Goal: Task Accomplishment & Management: Use online tool/utility

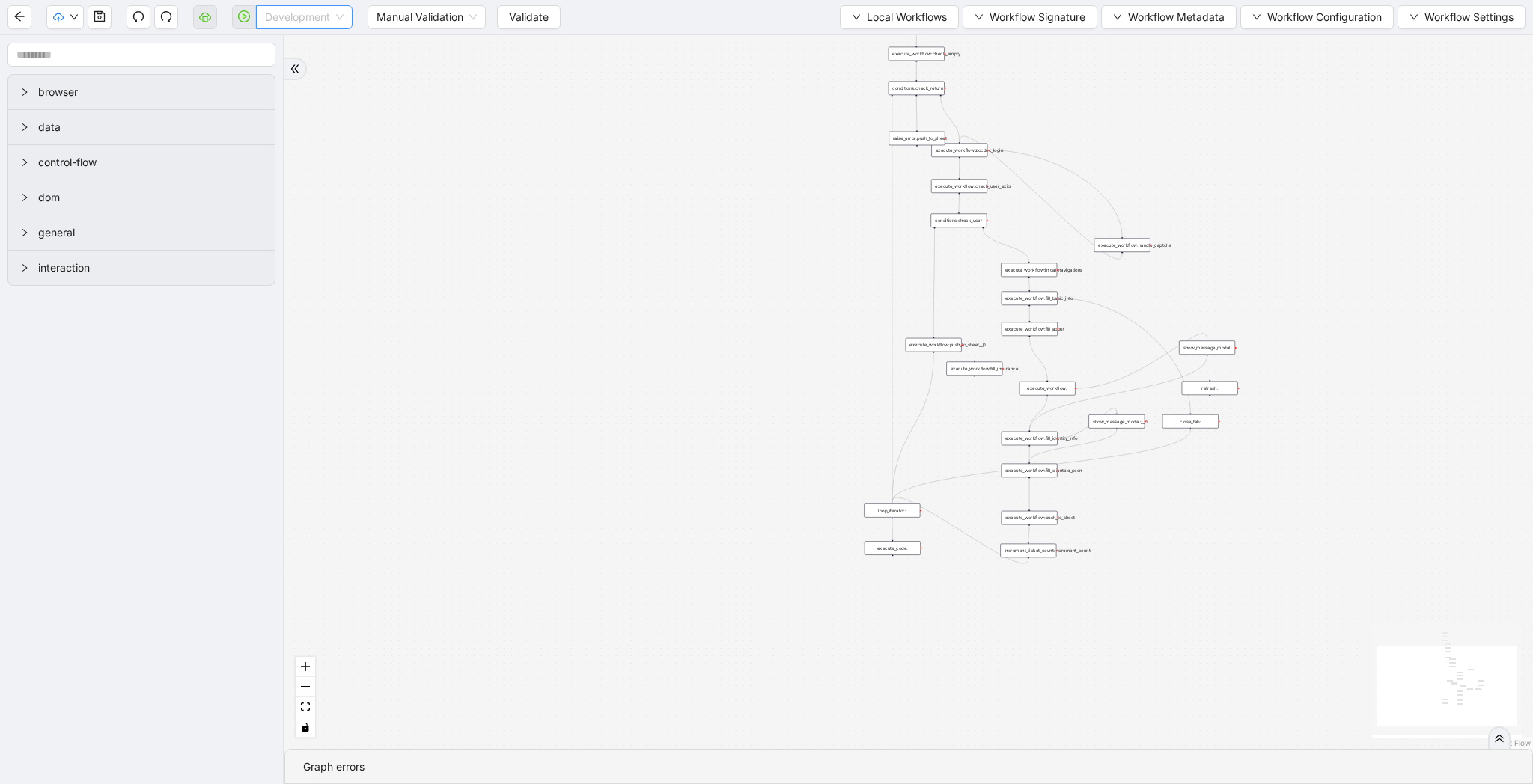
click at [319, 11] on span "Development" at bounding box center [304, 17] width 79 height 23
click at [315, 65] on div "Production" at bounding box center [304, 71] width 73 height 17
click at [496, 21] on button "Validate" at bounding box center [517, 17] width 64 height 24
click at [368, 84] on div "trigger loop_data:provider_data execute_workflow:retool_data_fetch execute_work…" at bounding box center [909, 392] width 1248 height 714
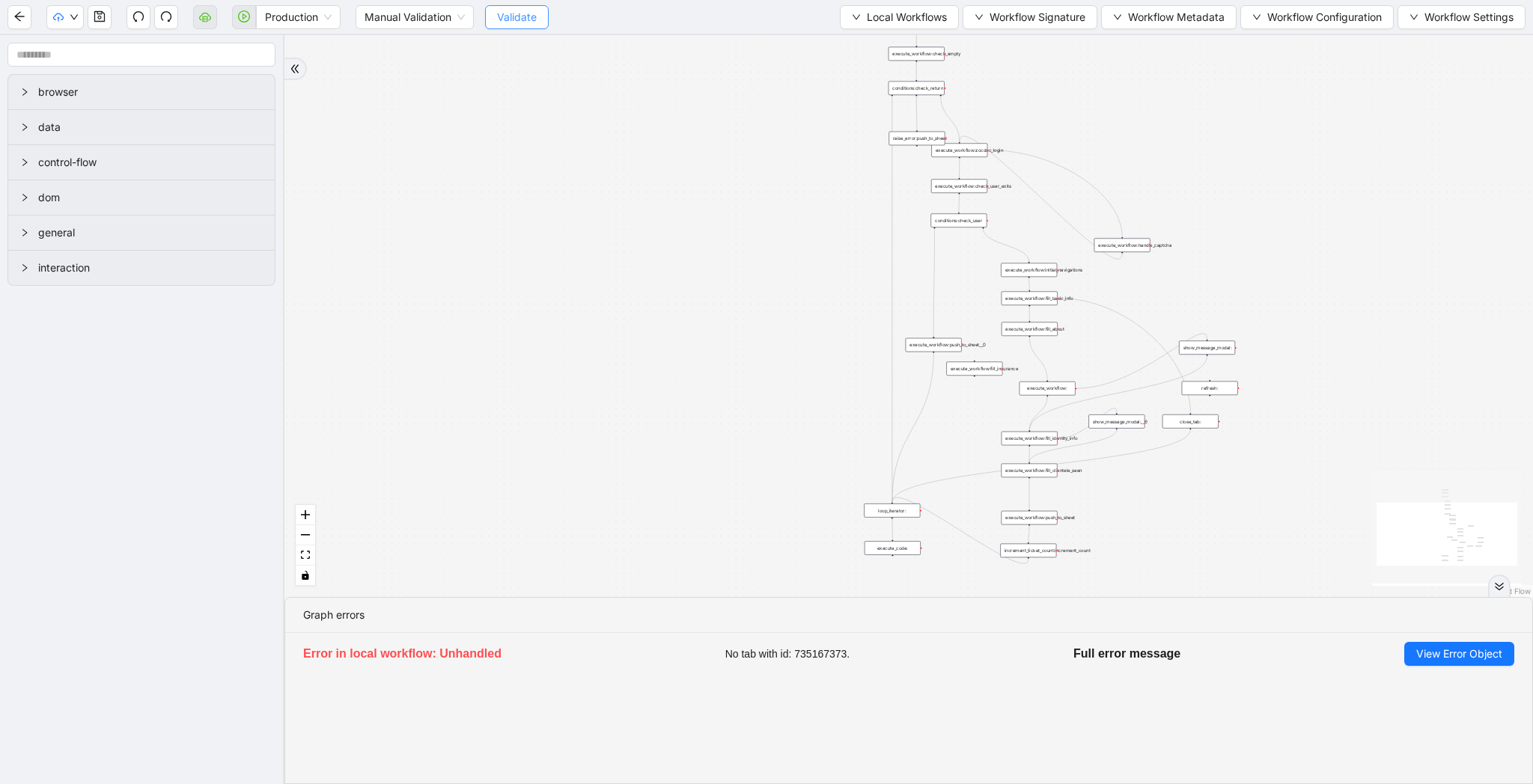
click at [515, 14] on span "Validate" at bounding box center [517, 17] width 40 height 17
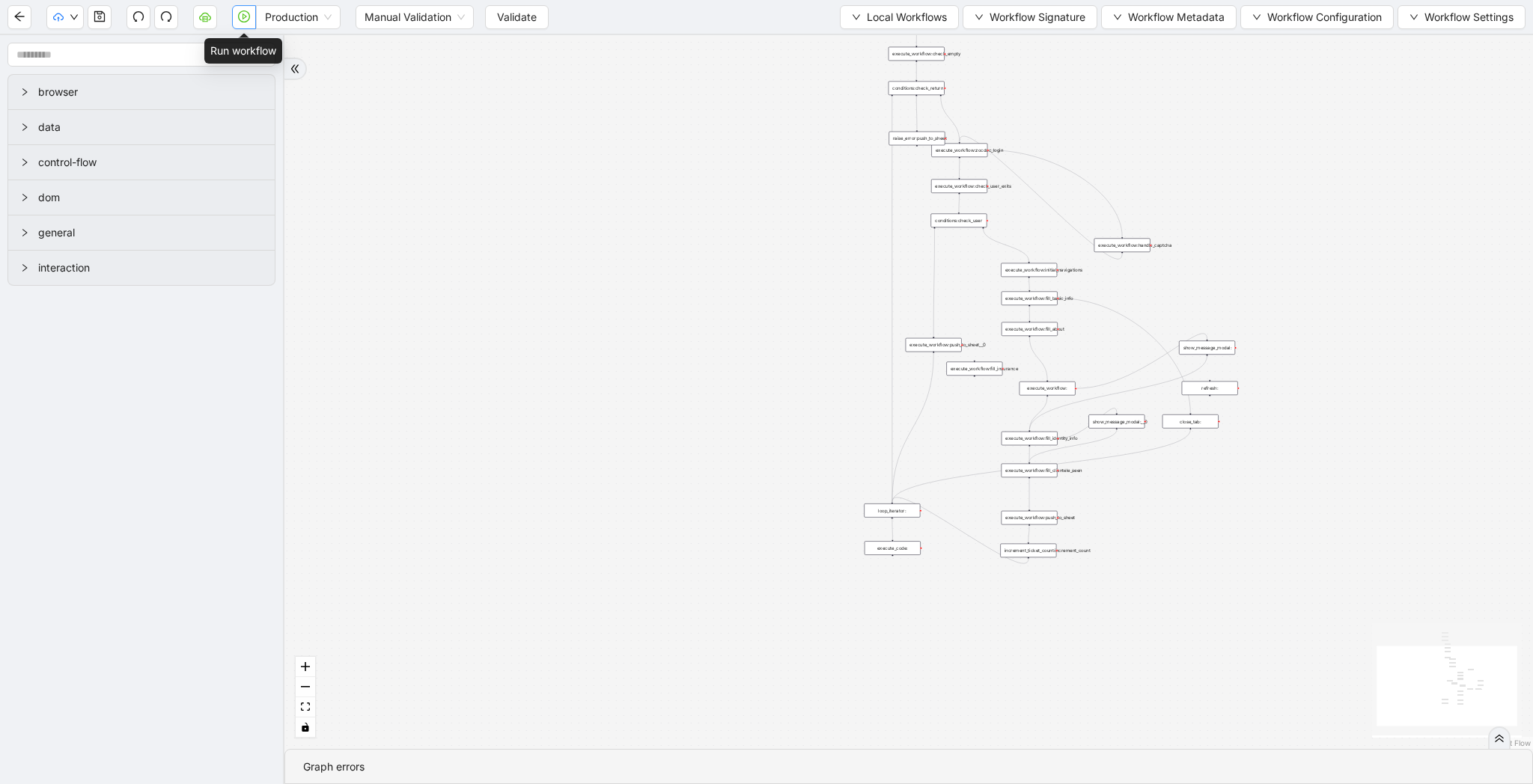
click at [244, 18] on icon "play-circle" at bounding box center [245, 17] width 5 height 6
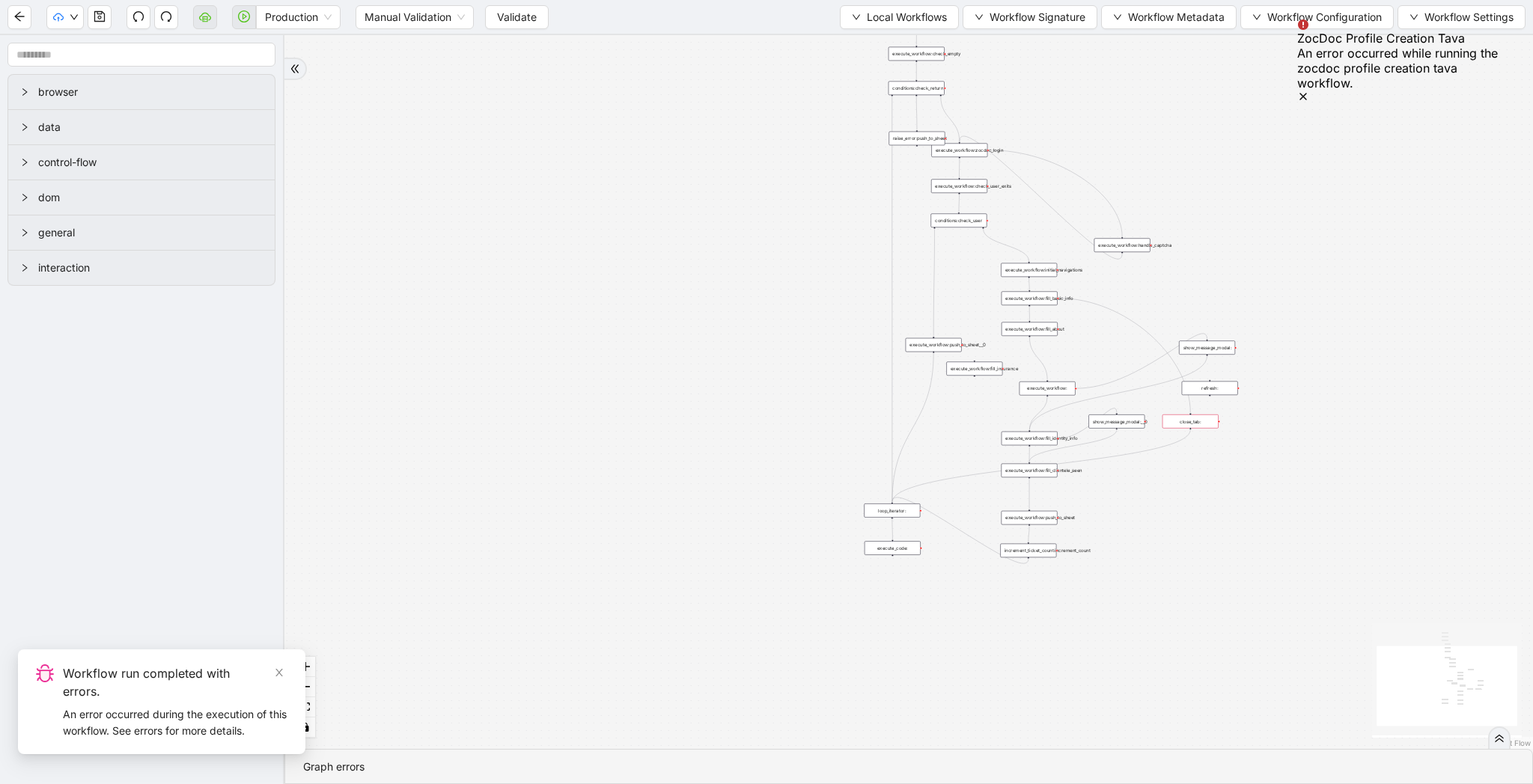
drag, startPoint x: 507, startPoint y: 17, endPoint x: 550, endPoint y: 2, distance: 45.5
click at [507, 17] on span "Validate" at bounding box center [517, 17] width 40 height 17
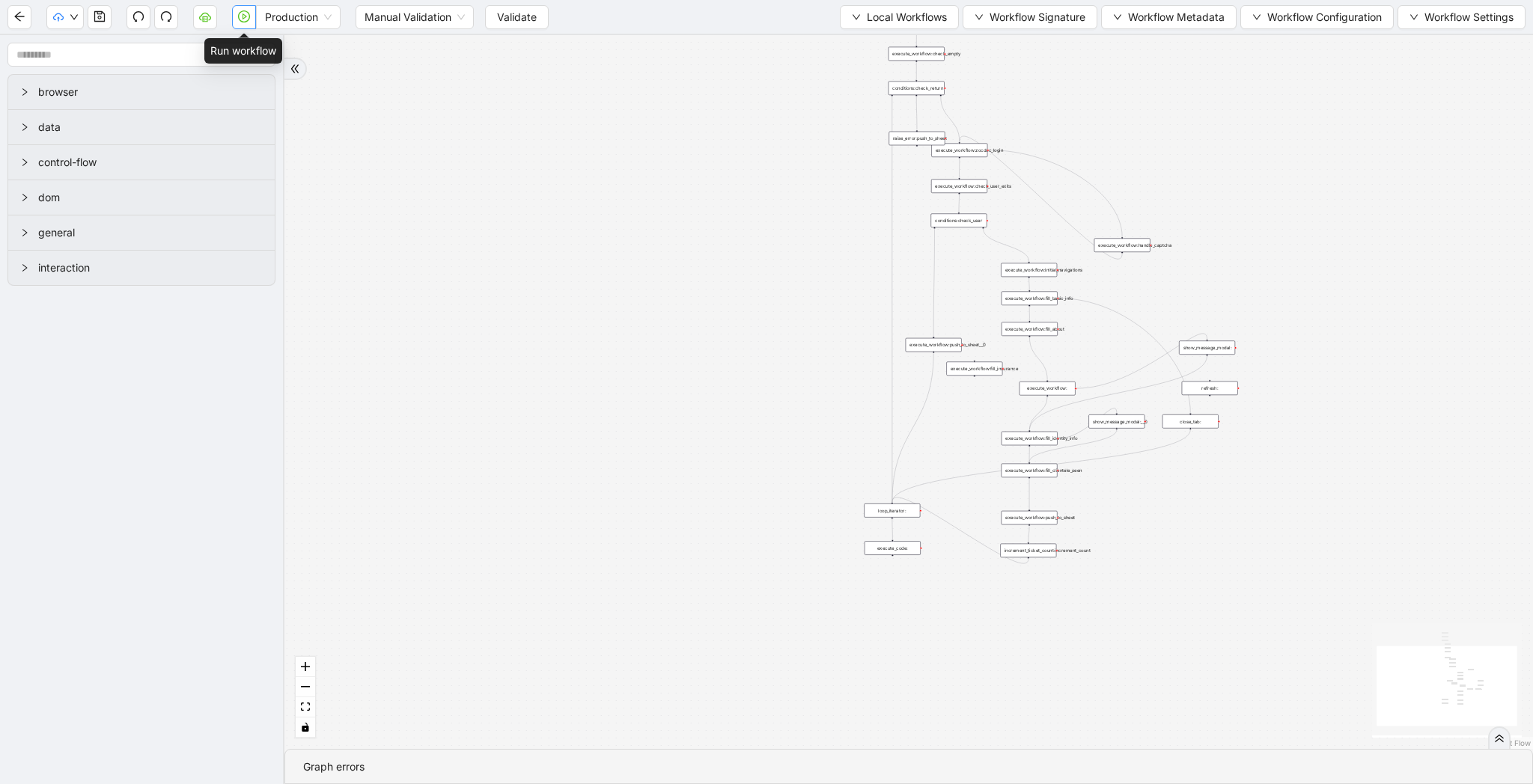
click at [247, 16] on icon "play-circle" at bounding box center [244, 17] width 12 height 12
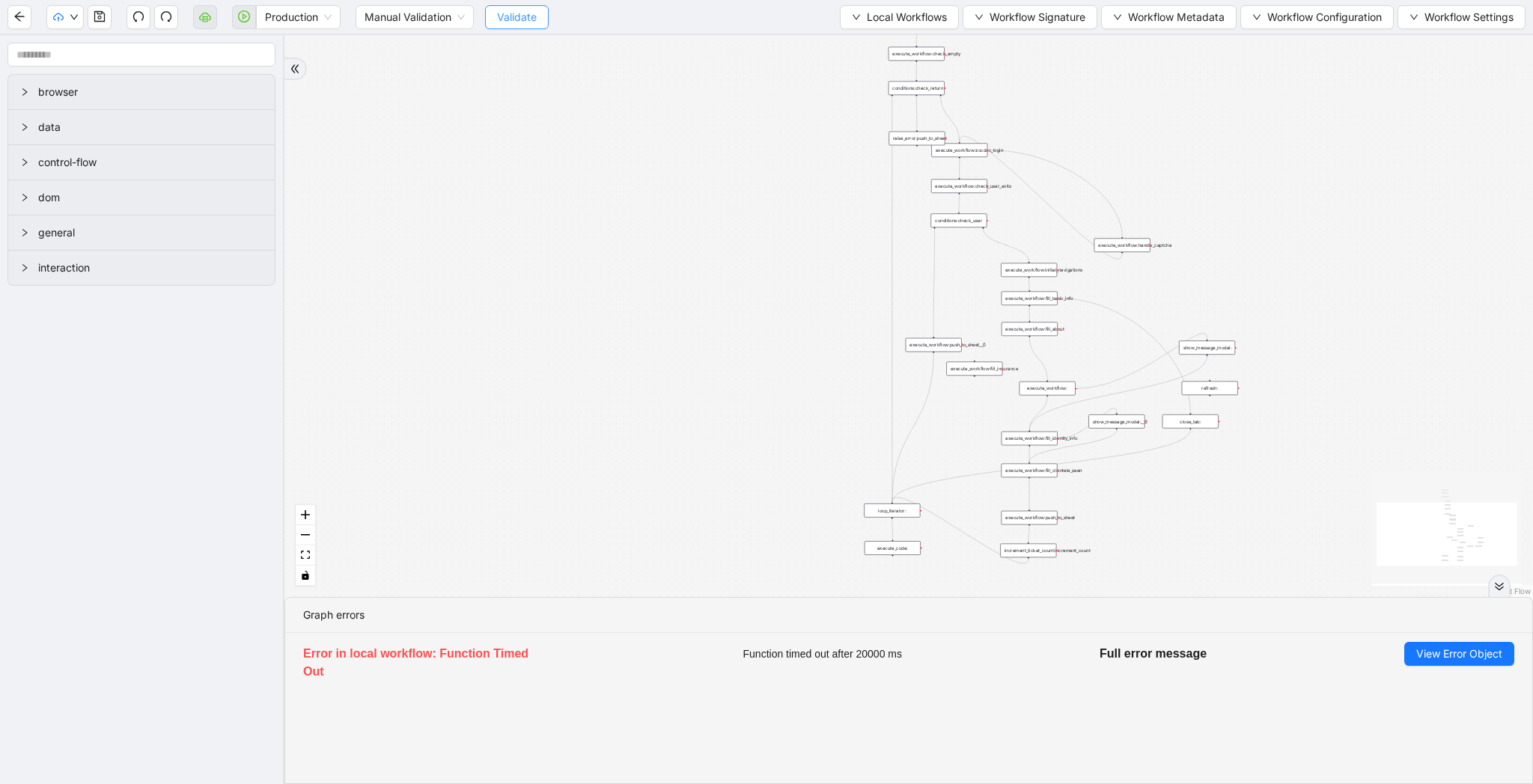
click at [525, 11] on span "Validate" at bounding box center [517, 17] width 40 height 17
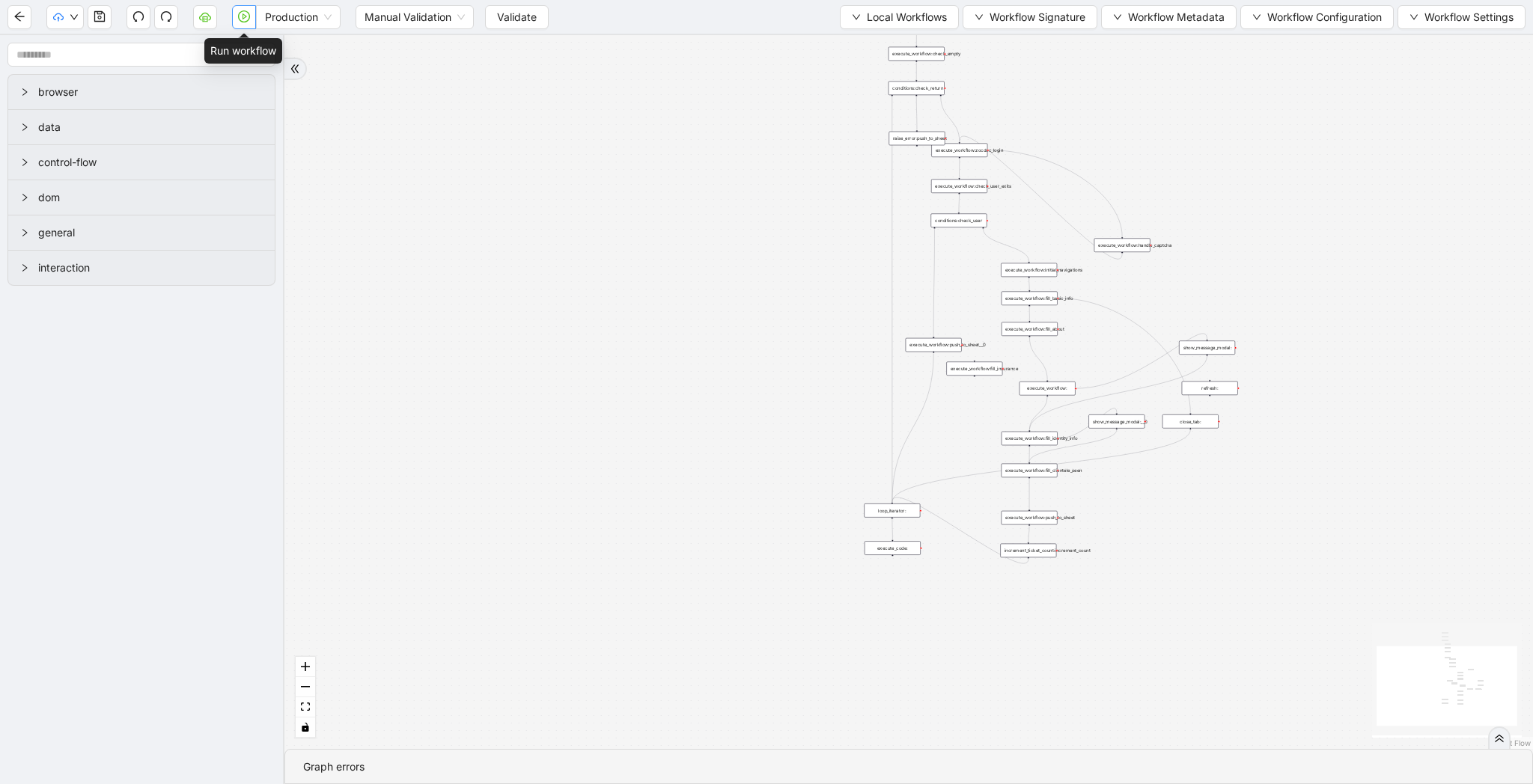
click at [246, 19] on icon "play-circle" at bounding box center [244, 17] width 12 height 12
click at [519, 26] on button "Validate" at bounding box center [517, 17] width 64 height 24
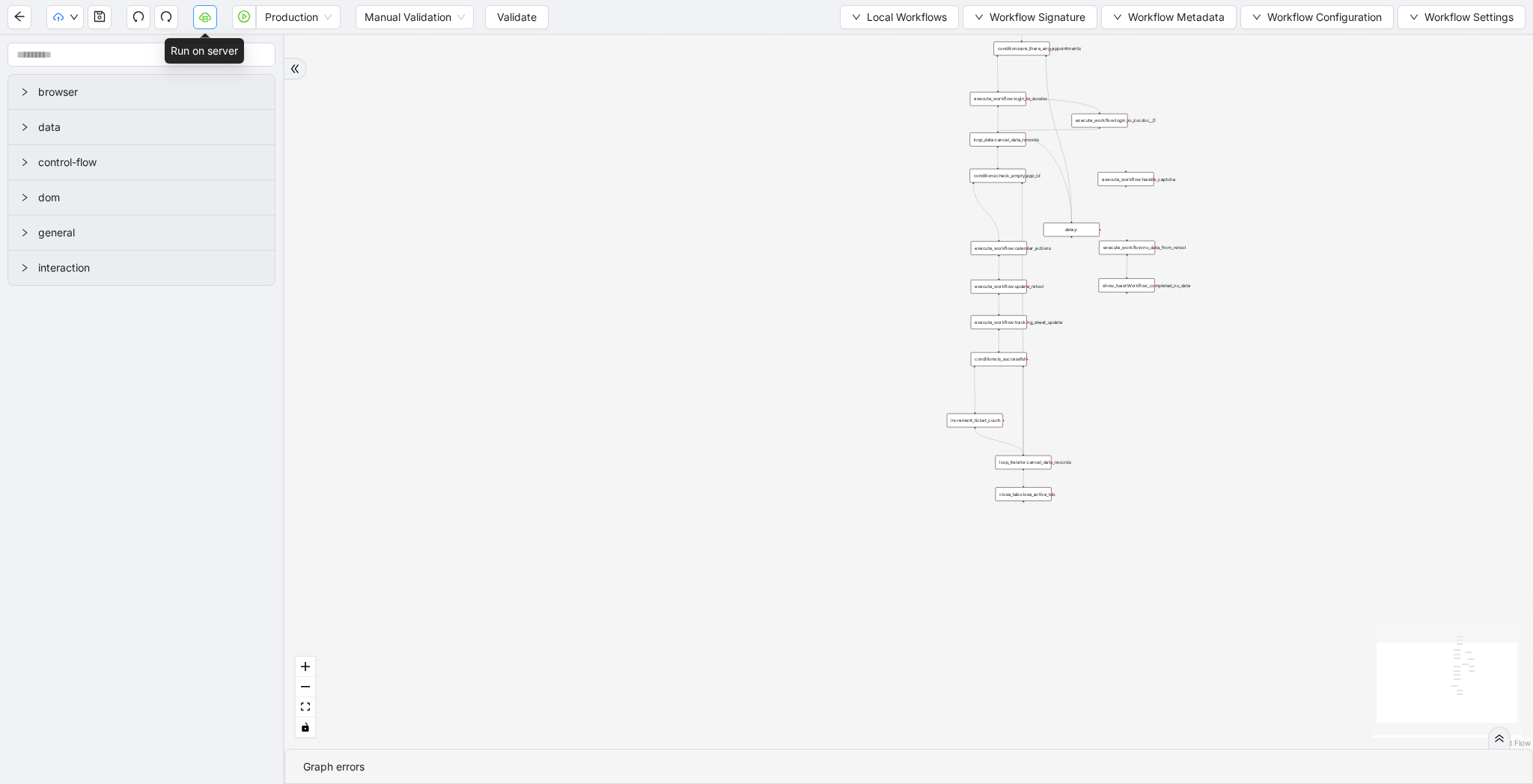
click at [199, 18] on icon "cloud-server" at bounding box center [205, 16] width 12 height 8
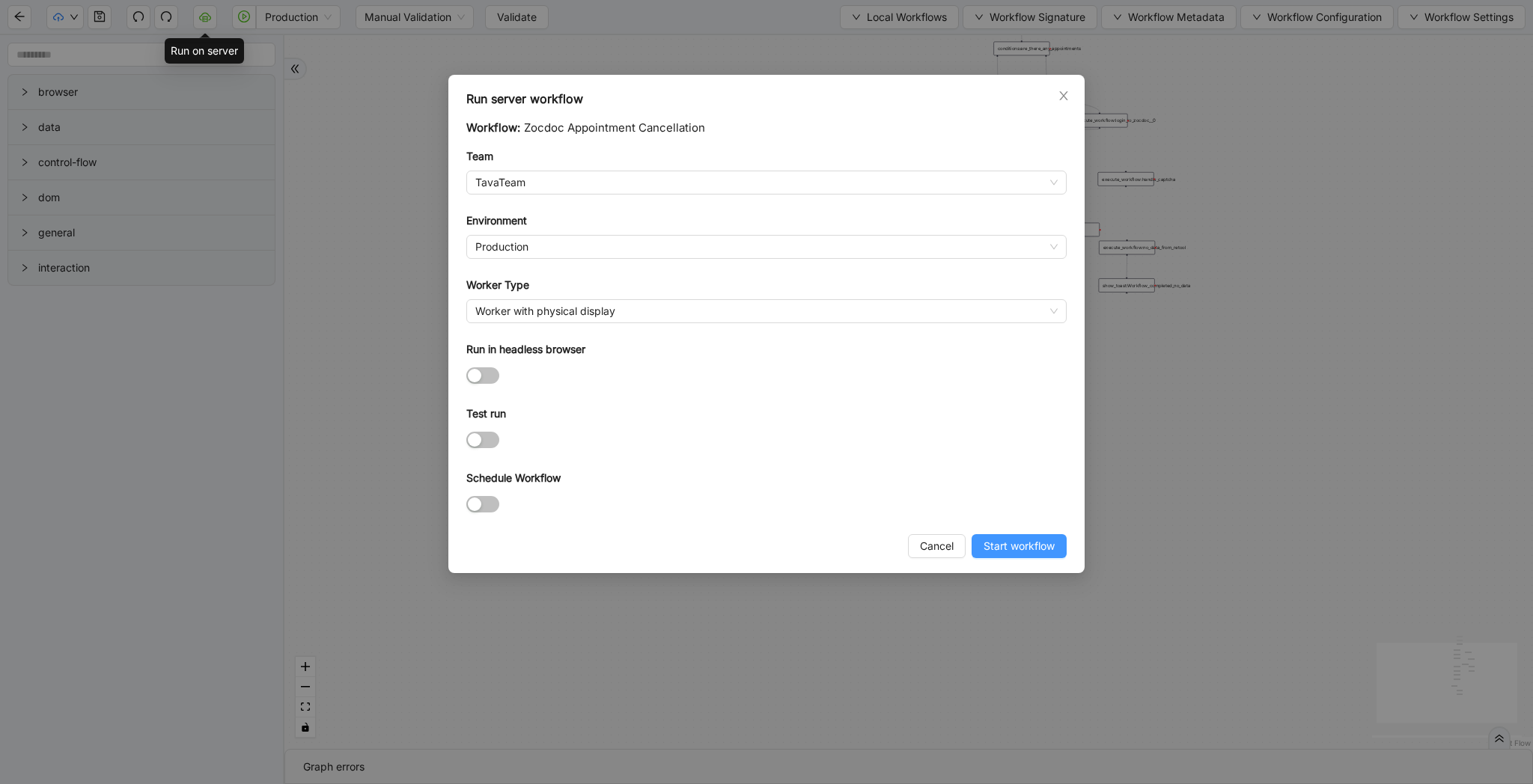
click at [1031, 544] on span "Start workflow" at bounding box center [1018, 547] width 71 height 17
click at [1037, 547] on span "Start workflow" at bounding box center [1018, 547] width 71 height 17
